Goal: Navigation & Orientation: Find specific page/section

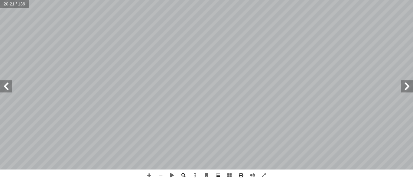
click at [6, 85] on span at bounding box center [6, 86] width 12 height 12
click at [5, 87] on span at bounding box center [6, 86] width 12 height 12
click at [402, 87] on span at bounding box center [407, 86] width 12 height 12
click at [2, 87] on span at bounding box center [6, 86] width 12 height 12
click at [6, 88] on span at bounding box center [6, 86] width 12 height 12
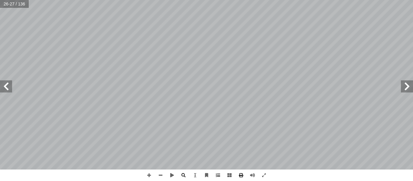
click at [6, 88] on span at bounding box center [6, 86] width 12 height 12
